Goal: Information Seeking & Learning: Learn about a topic

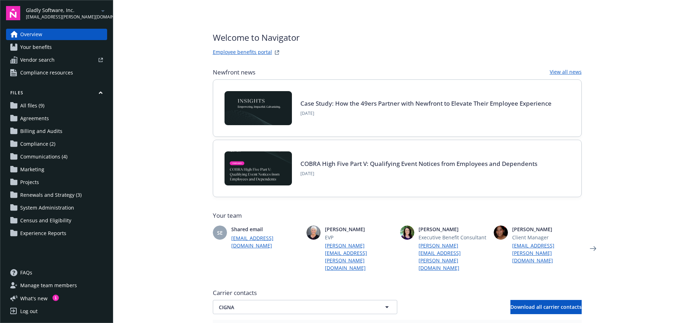
scroll to position [88, 0]
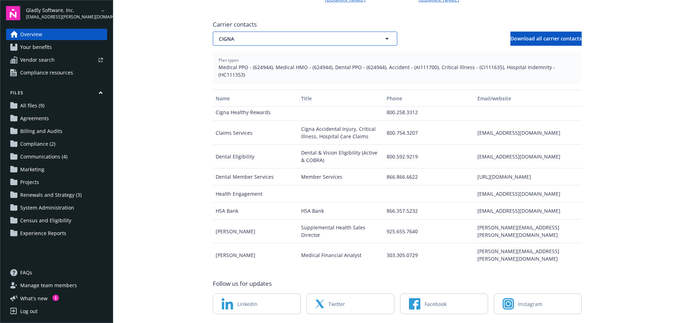
click at [383, 34] on icon "button" at bounding box center [387, 38] width 9 height 9
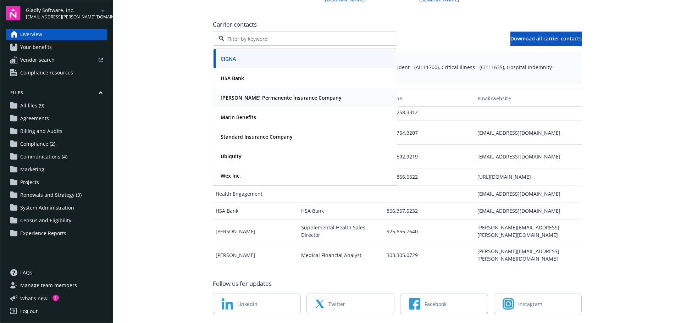
click at [239, 94] on strong "[PERSON_NAME] Permanente Insurance Company" at bounding box center [281, 97] width 121 height 7
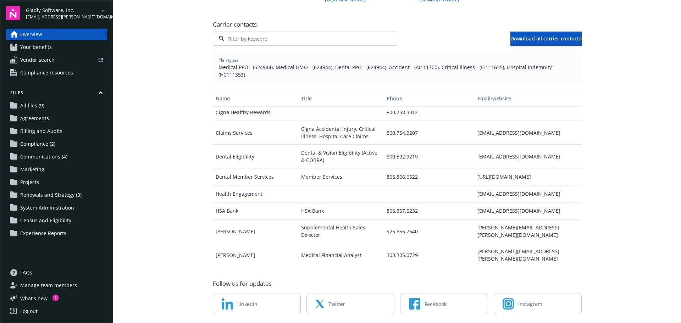
scroll to position [0, 0]
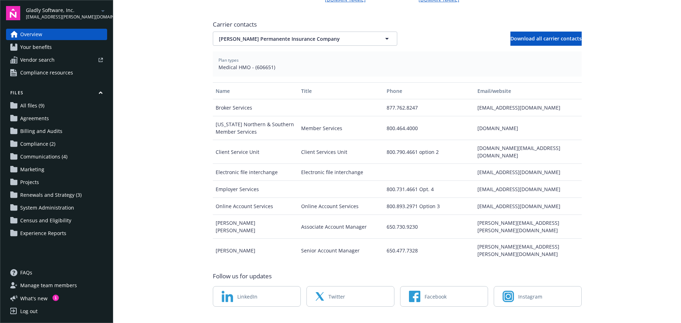
click at [41, 50] on span "Your benefits" at bounding box center [36, 47] width 32 height 11
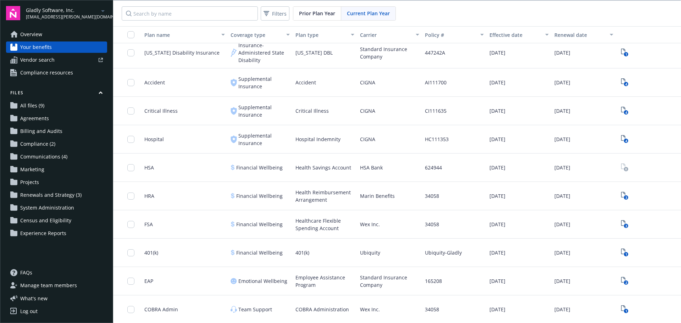
scroll to position [316, 0]
